Goal: Task Accomplishment & Management: Use online tool/utility

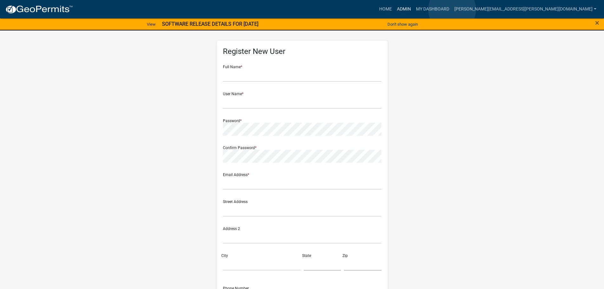
click at [413, 10] on link "Admin" at bounding box center [403, 9] width 19 height 12
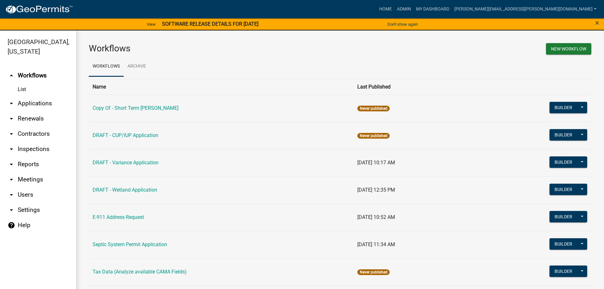
click at [46, 103] on link "arrow_drop_down Applications" at bounding box center [38, 103] width 76 height 15
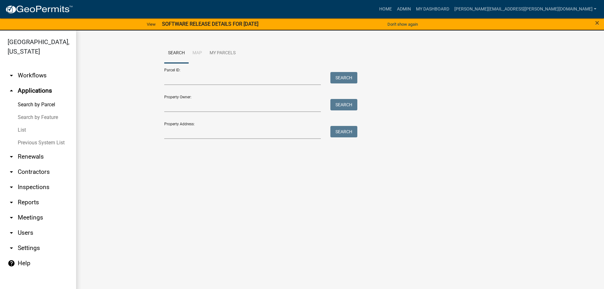
click at [23, 131] on link "List" at bounding box center [38, 130] width 76 height 13
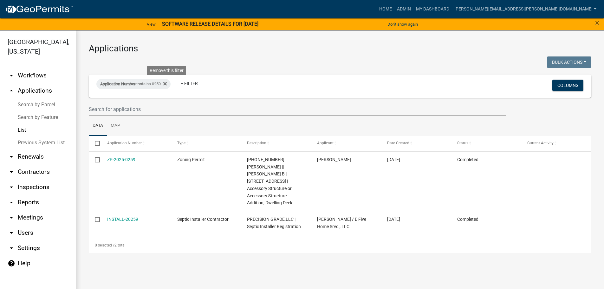
click at [167, 84] on icon at bounding box center [164, 83] width 3 height 5
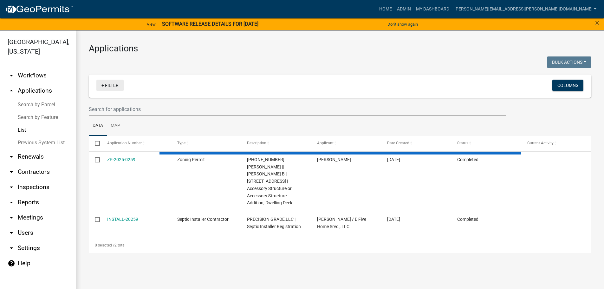
select select "3: 100"
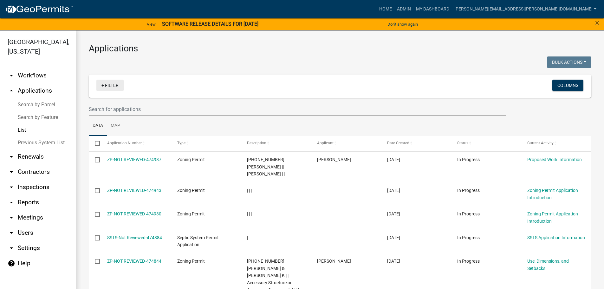
click at [114, 84] on link "+ Filter" at bounding box center [109, 85] width 27 height 11
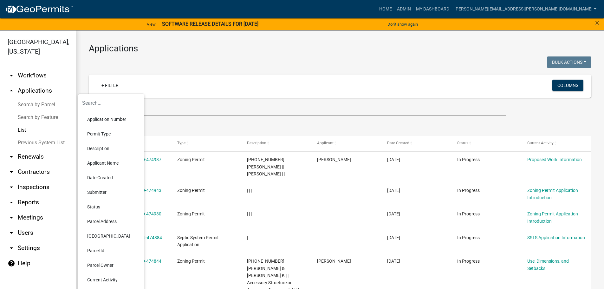
click at [105, 130] on li "Permit Type" at bounding box center [111, 134] width 58 height 15
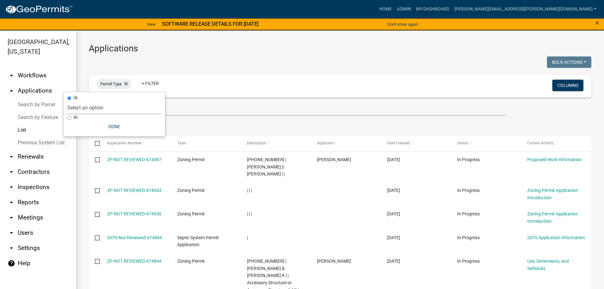
click at [115, 110] on select "Select an option Copy Of - Short Term [PERSON_NAME] DRAFT - CUP/IUP Application…" at bounding box center [114, 107] width 94 height 13
select select "89aa8290-0064-4f09-b800-24f466b336c2"
click at [91, 101] on select "Select an option Copy Of - Short Term [PERSON_NAME] DRAFT - CUP/IUP Application…" at bounding box center [114, 107] width 94 height 13
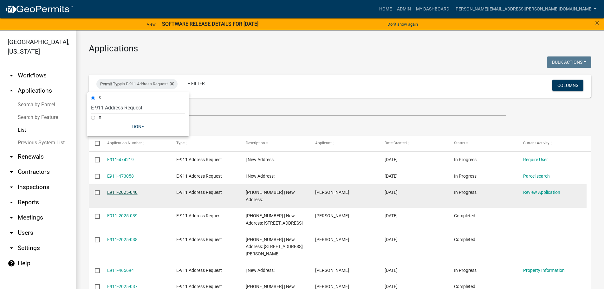
click at [136, 193] on link "E911-2025-040" at bounding box center [122, 192] width 30 height 5
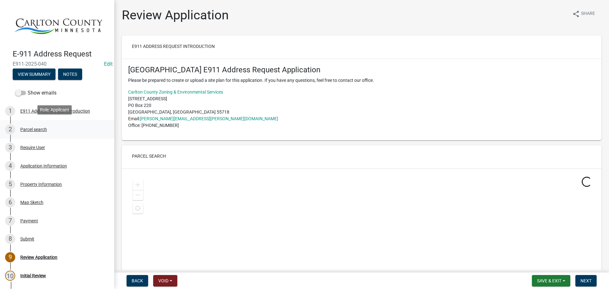
click at [35, 127] on div "Parcel search" at bounding box center [33, 129] width 27 height 4
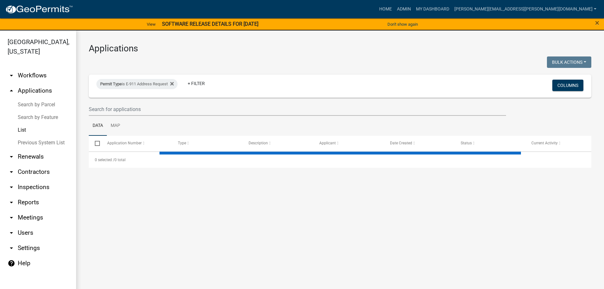
select select "3: 100"
